Goal: Check status: Check status

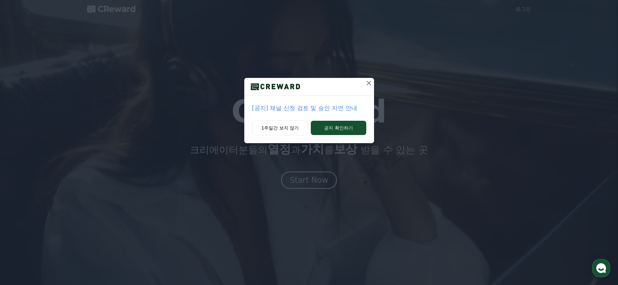
click at [380, 78] on div "[공지] 채널 신청 검토 및 승인 지연 안내 1주일간 보지 않기 공지 확인하기" at bounding box center [309, 77] width 618 height 154
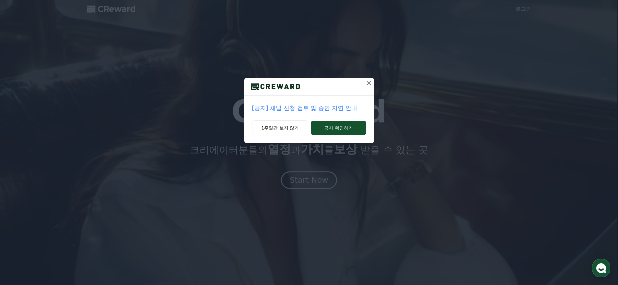
click at [371, 82] on icon at bounding box center [369, 83] width 8 height 8
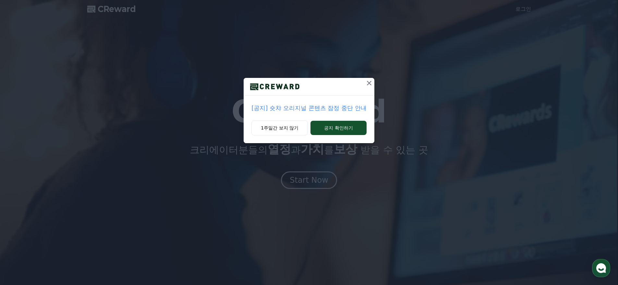
click at [373, 81] on button at bounding box center [369, 83] width 10 height 10
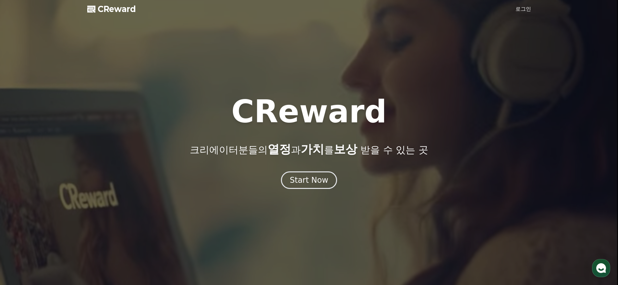
click at [525, 10] on link "로그인" at bounding box center [524, 9] width 16 height 8
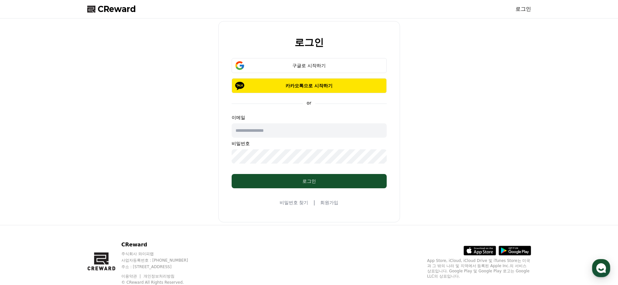
click at [290, 131] on input "text" at bounding box center [309, 130] width 155 height 14
click at [284, 59] on button "구글로 시작하기" at bounding box center [309, 65] width 155 height 15
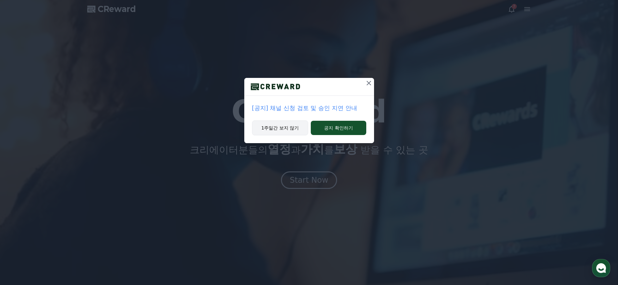
click at [281, 129] on button "1주일간 보지 않기" at bounding box center [280, 127] width 56 height 15
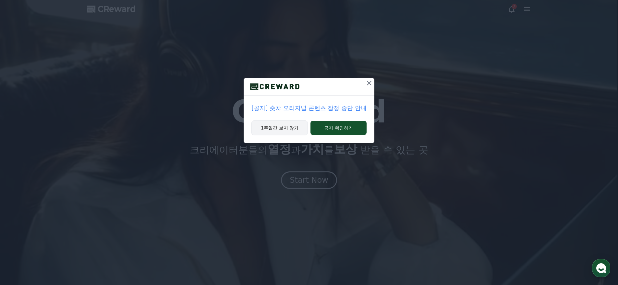
click at [280, 124] on button "1주일간 보지 않기" at bounding box center [280, 127] width 56 height 15
click at [281, 126] on h1 "CReward" at bounding box center [309, 111] width 156 height 31
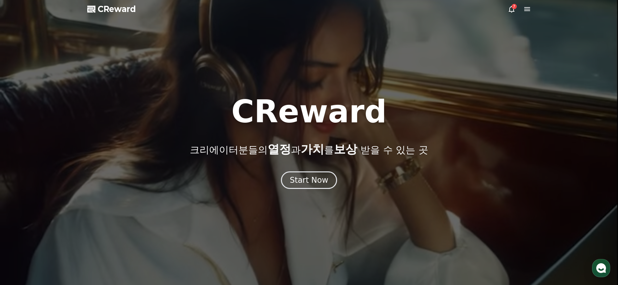
click at [517, 10] on div "7" at bounding box center [519, 9] width 23 height 8
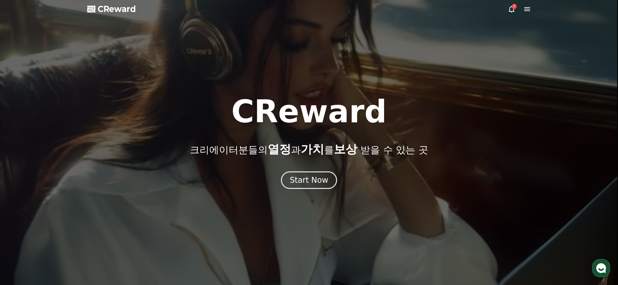
click at [513, 11] on icon at bounding box center [512, 9] width 8 height 8
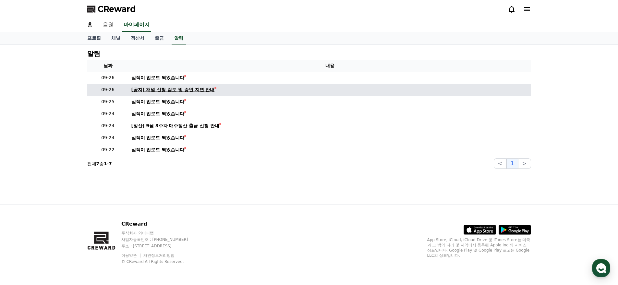
click at [150, 93] on div "[공지] 채널 신청 검토 및 승인 지연 안내" at bounding box center [172, 89] width 83 height 7
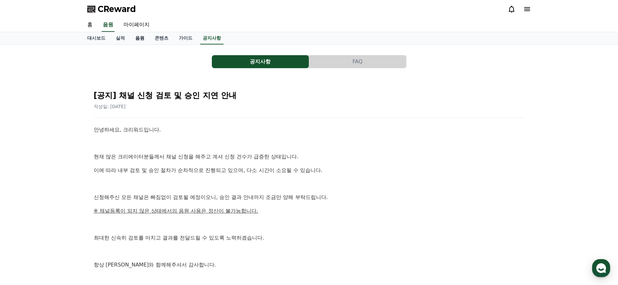
click at [131, 40] on link "음원" at bounding box center [139, 38] width 19 height 12
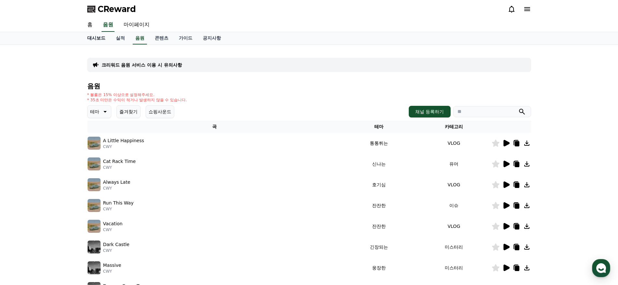
click at [97, 37] on link "대시보드" at bounding box center [96, 38] width 29 height 12
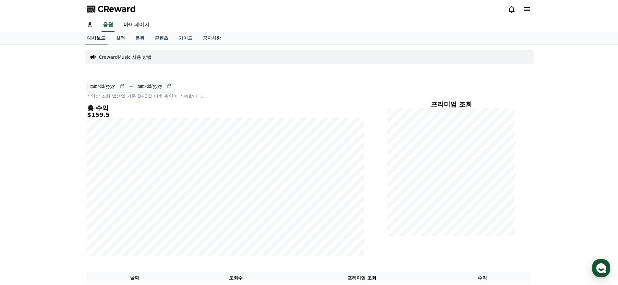
click at [93, 39] on link "대시보드" at bounding box center [96, 38] width 23 height 12
click at [115, 39] on link "실적" at bounding box center [120, 38] width 19 height 12
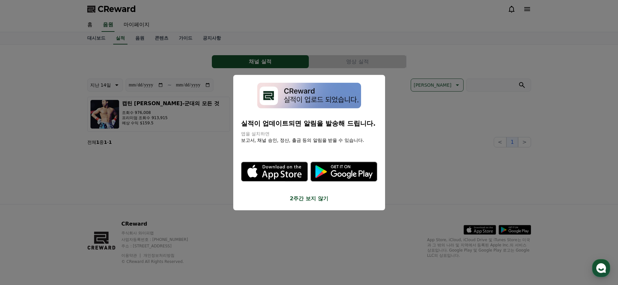
click at [315, 199] on button "2주간 보지 않기" at bounding box center [309, 198] width 136 height 8
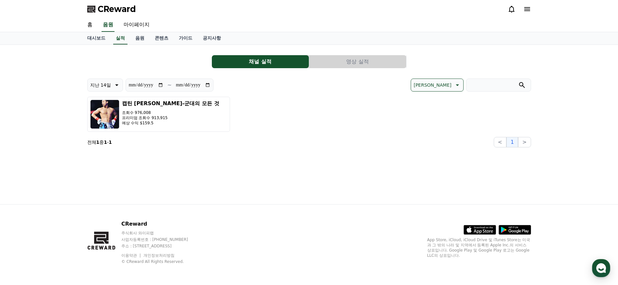
click at [119, 84] on button "지난 14일" at bounding box center [105, 85] width 36 height 13
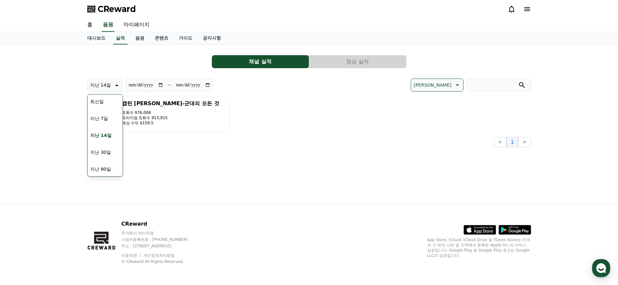
click at [255, 171] on div "**********" at bounding box center [309, 124] width 455 height 159
click at [343, 60] on button "영상 실적" at bounding box center [357, 61] width 97 height 13
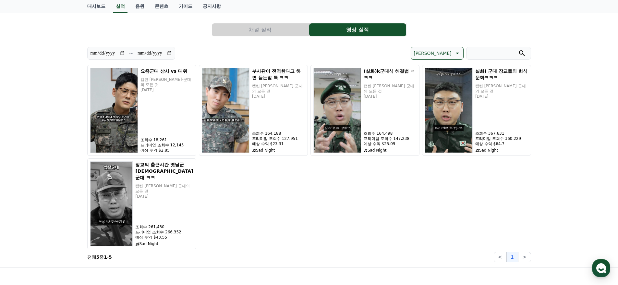
scroll to position [44, 0]
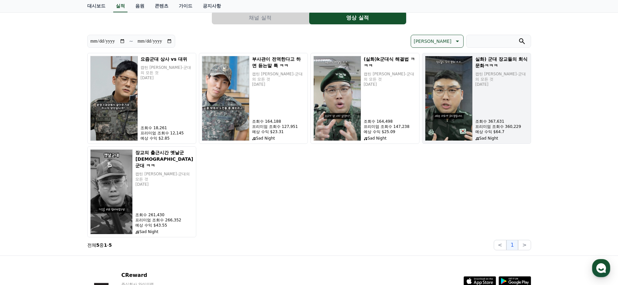
click at [489, 104] on div "실화) 군대 장교들의 회식문화ㅋㅋㅋ 캡틴 [PERSON_NAME]-군대의 모든 것 [DATE] 조회수 367,631 프리미엄 조회수 360,2…" at bounding box center [502, 98] width 53 height 85
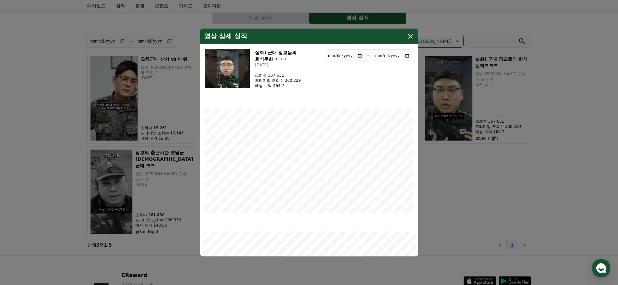
click at [413, 37] on icon "modal" at bounding box center [411, 36] width 8 height 8
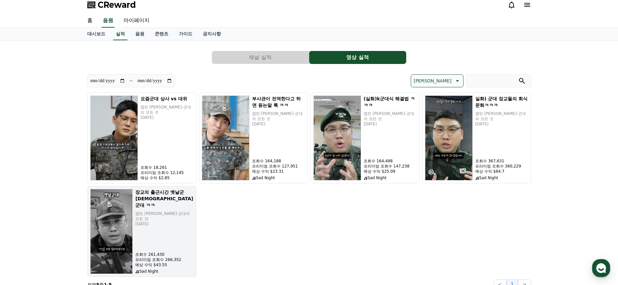
scroll to position [0, 0]
